Goal: Transaction & Acquisition: Purchase product/service

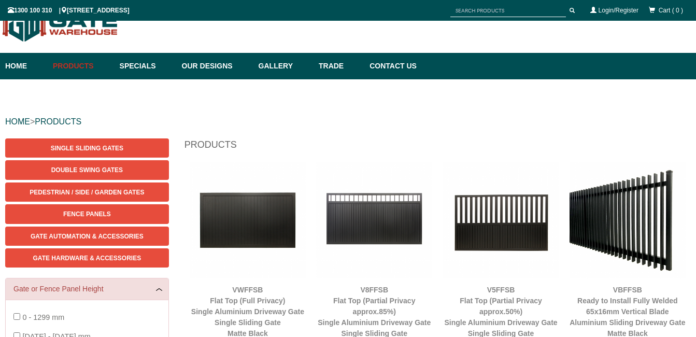
scroll to position [26, 0]
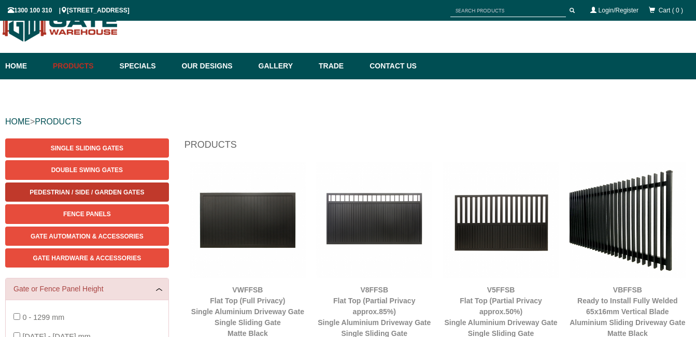
click at [139, 195] on span "Pedestrian / Side / Garden Gates" at bounding box center [87, 192] width 114 height 7
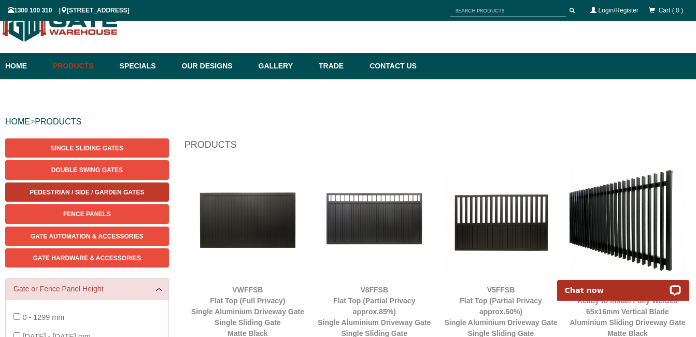
scroll to position [0, 0]
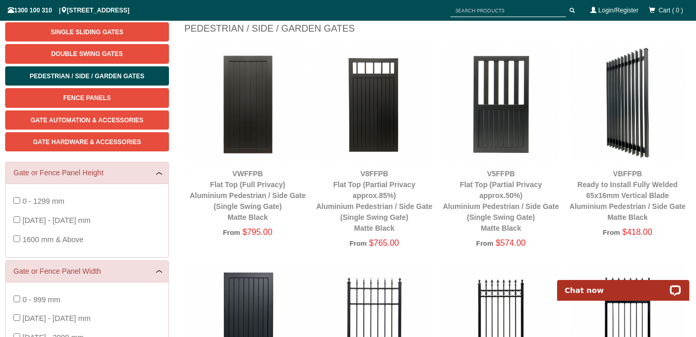
scroll to position [146, 0]
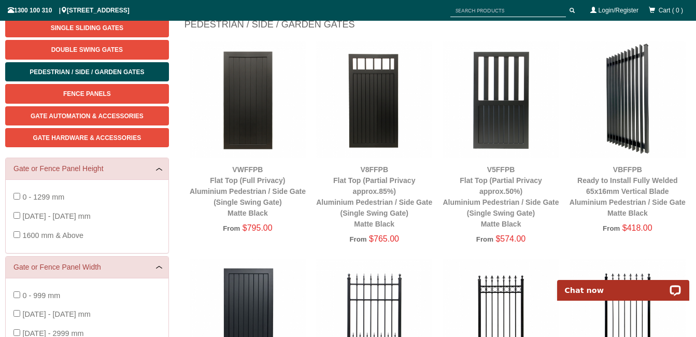
click at [627, 114] on img at bounding box center [627, 99] width 116 height 116
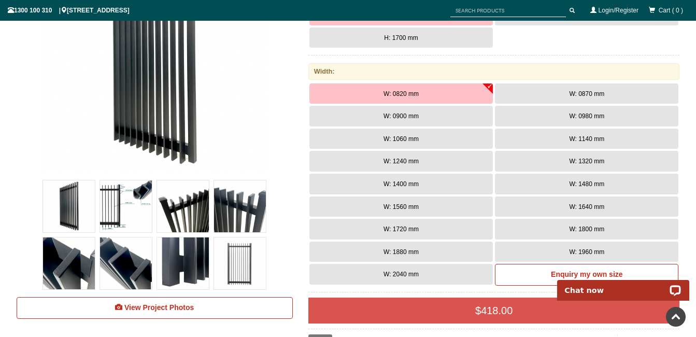
scroll to position [338, 0]
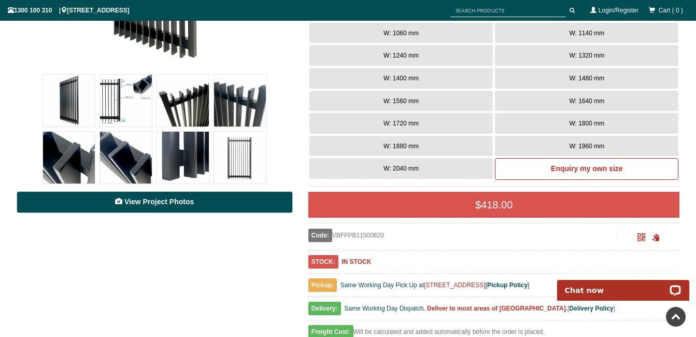
click at [164, 195] on link "View Project Photos" at bounding box center [155, 202] width 276 height 22
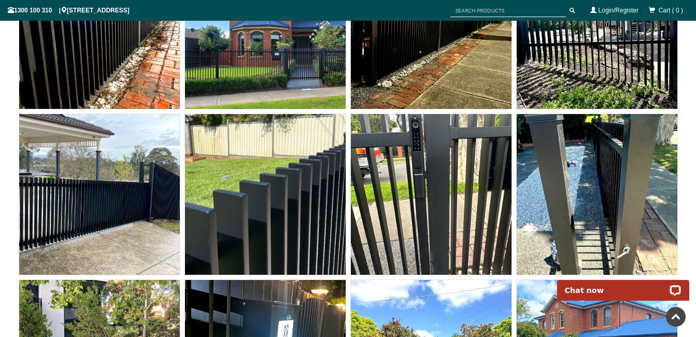
scroll to position [7737, 0]
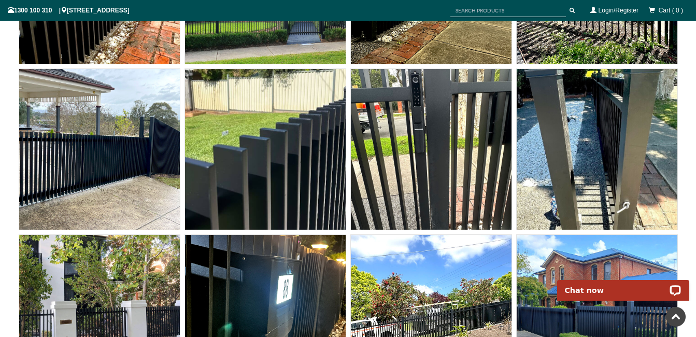
scroll to position [338, 0]
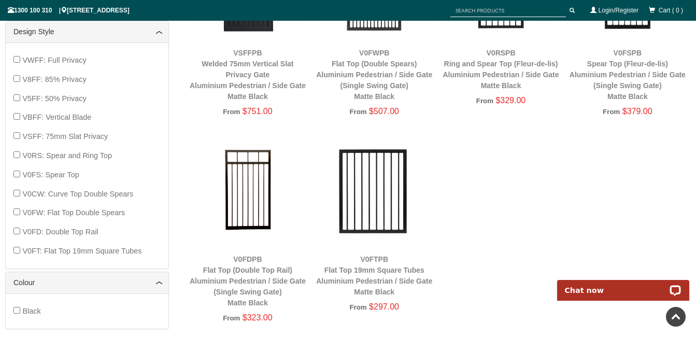
scroll to position [481, 0]
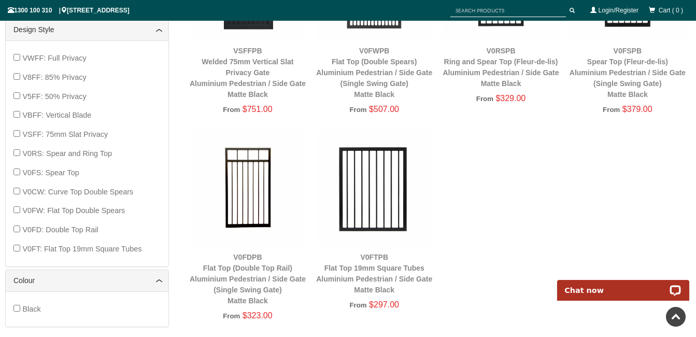
click at [263, 186] on img at bounding box center [248, 188] width 116 height 116
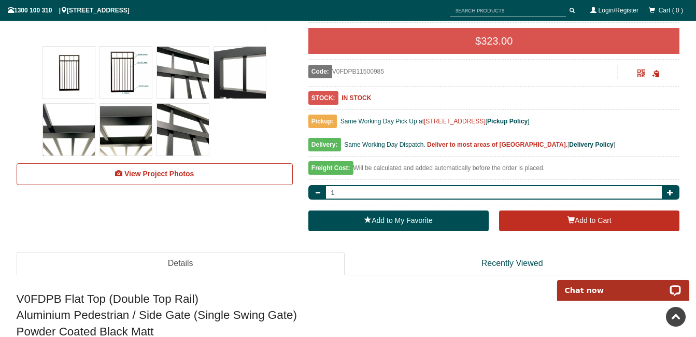
scroll to position [317, 0]
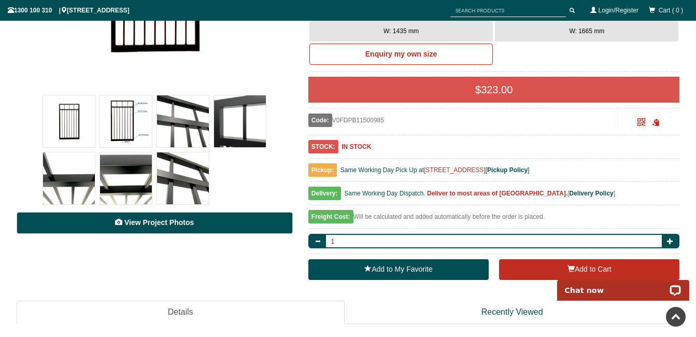
click at [199, 228] on link "View Project Photos" at bounding box center [155, 223] width 276 height 22
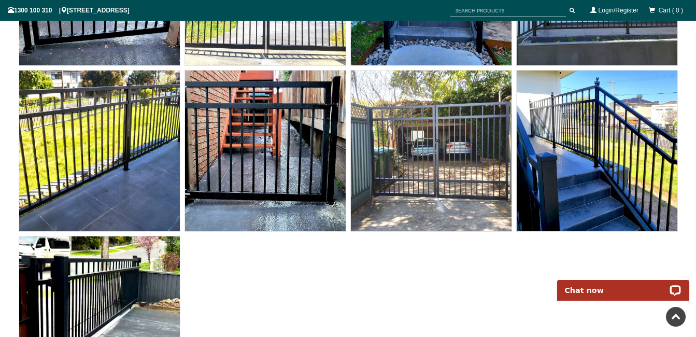
scroll to position [3952, 0]
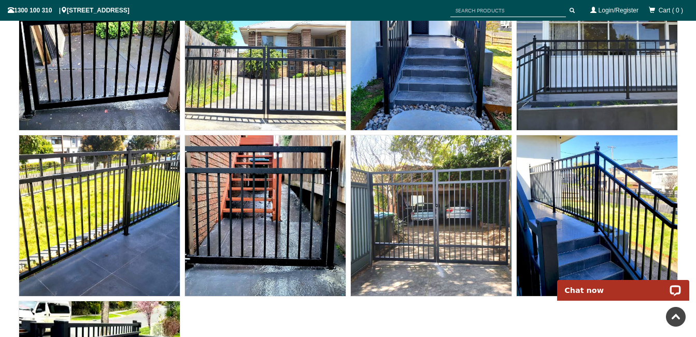
scroll to position [317, 0]
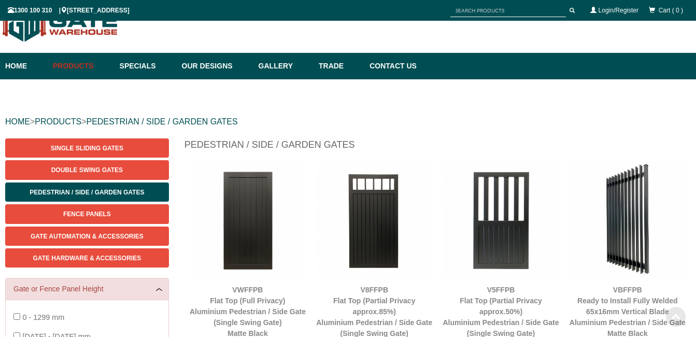
scroll to position [481, 0]
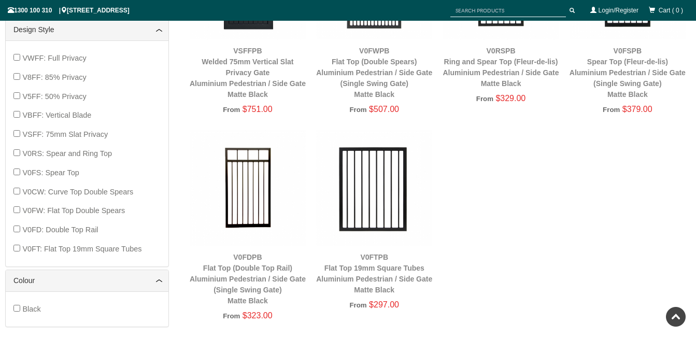
click at [197, 2] on div "1300 100 310 | [STREET_ADDRESS] Cart ( 0 ) Login/Register" at bounding box center [348, 10] width 680 height 19
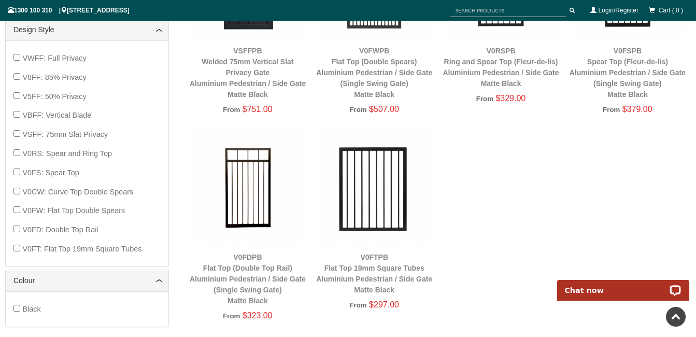
scroll to position [0, 0]
